Goal: Task Accomplishment & Management: Manage account settings

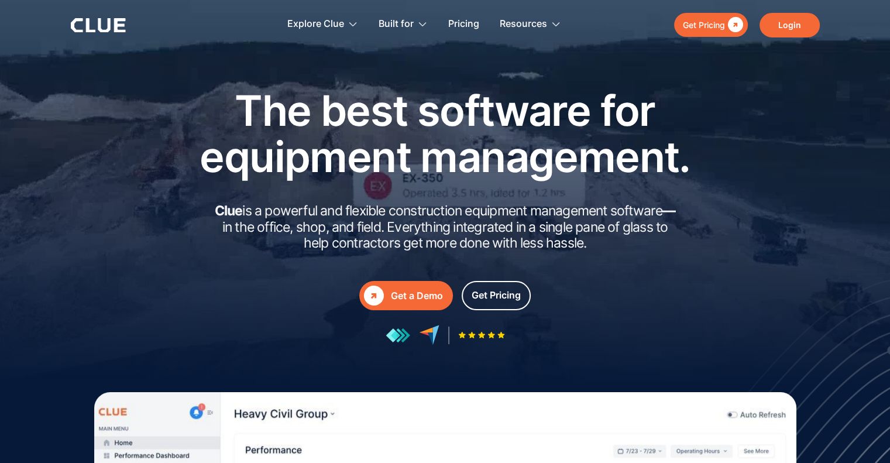
click at [798, 24] on link "Login" at bounding box center [790, 25] width 60 height 25
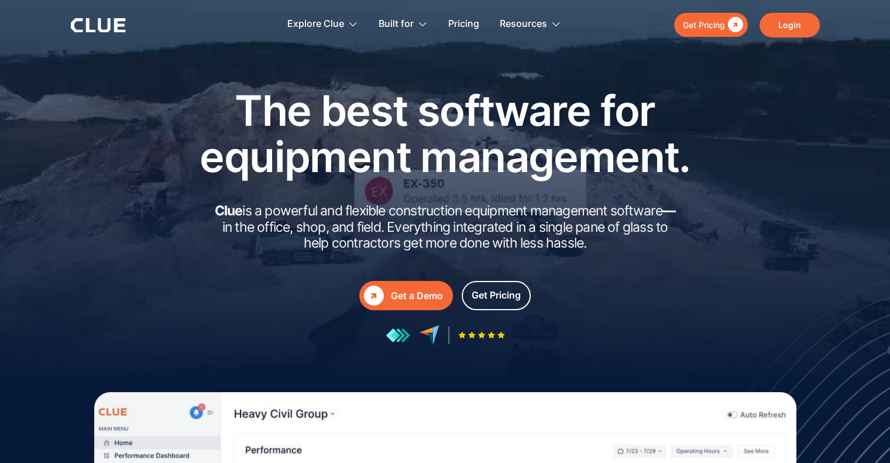
click at [787, 20] on link "Login" at bounding box center [790, 25] width 60 height 25
click at [796, 18] on link "Login" at bounding box center [790, 25] width 60 height 25
